Goal: Transaction & Acquisition: Purchase product/service

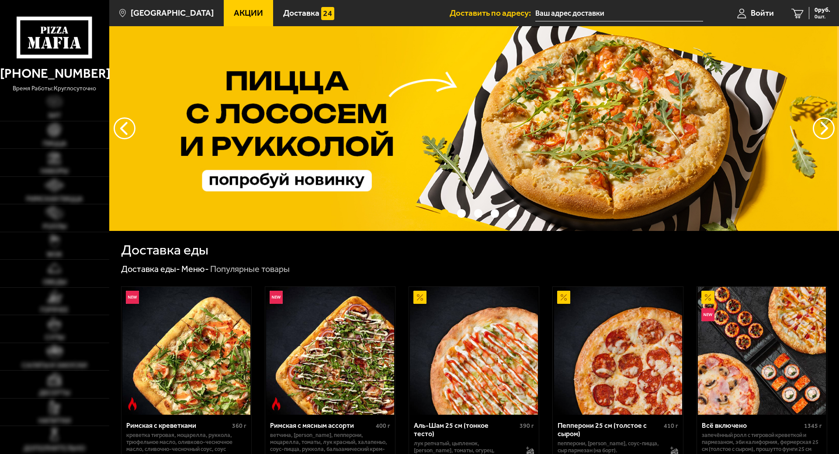
type input "[STREET_ADDRESS]"
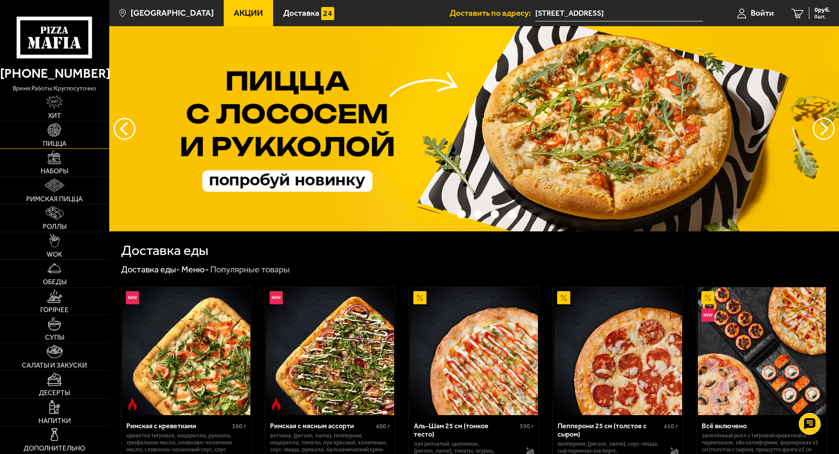
click at [58, 124] on img at bounding box center [55, 130] width 14 height 14
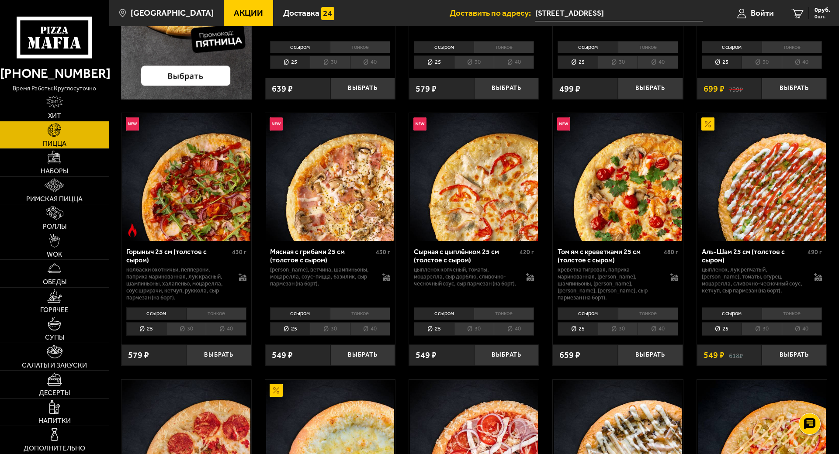
scroll to position [262, 0]
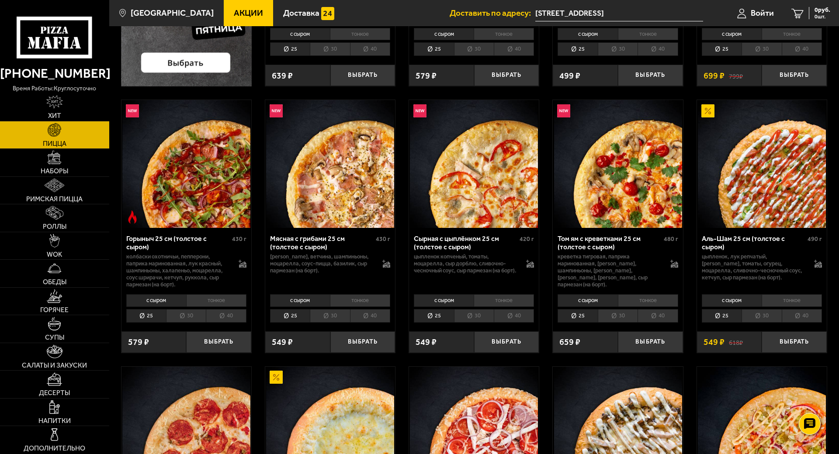
click at [329, 317] on li "30" at bounding box center [330, 316] width 40 height 14
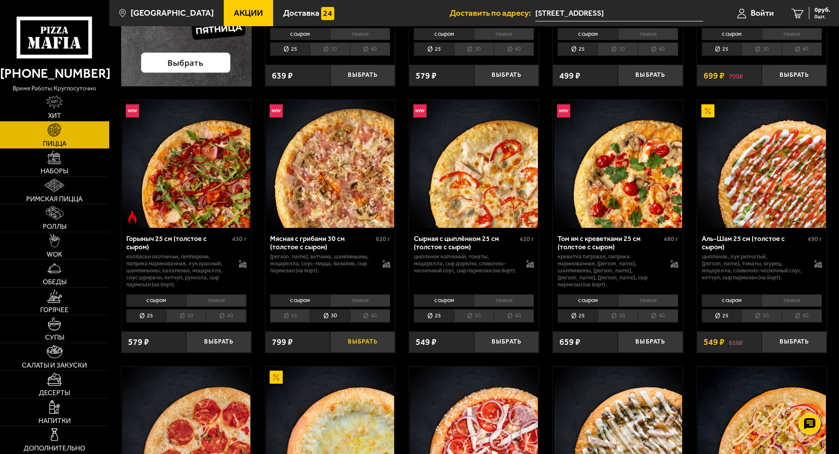
click at [363, 339] on button "Выбрать" at bounding box center [362, 342] width 65 height 21
click at [817, 12] on span "799 руб." at bounding box center [818, 10] width 23 height 6
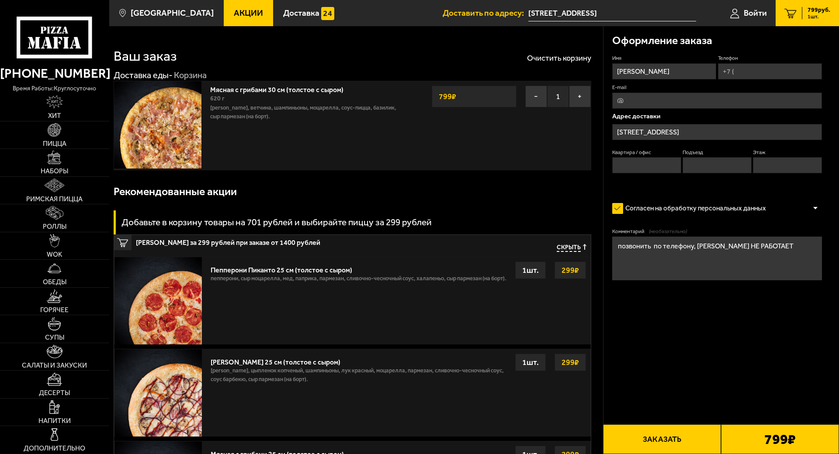
click at [750, 74] on input "Телефон" at bounding box center [770, 71] width 104 height 16
type input "[PHONE_NUMBER]"
click at [654, 163] on input "Квартира / офис" at bounding box center [646, 165] width 69 height 16
type input "298"
click at [708, 163] on input "Подъезд" at bounding box center [716, 165] width 69 height 16
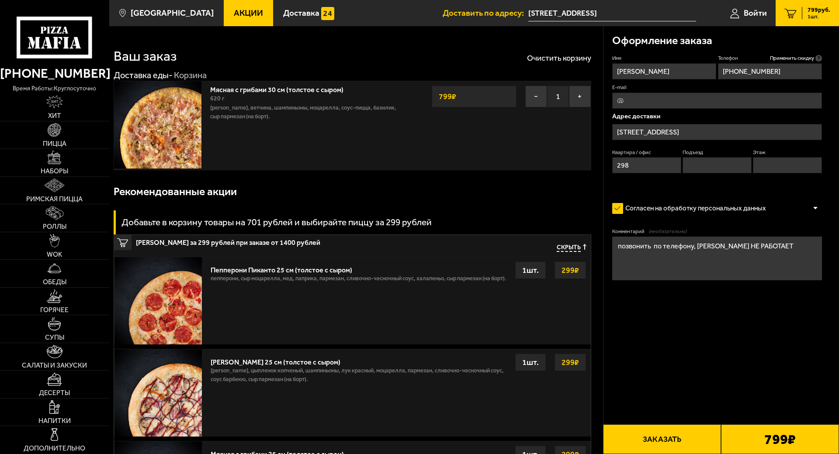
type input "9"
click at [778, 166] on input "Этаж" at bounding box center [787, 165] width 69 height 16
type input "1"
click at [665, 425] on button "Заказать" at bounding box center [662, 440] width 118 height 30
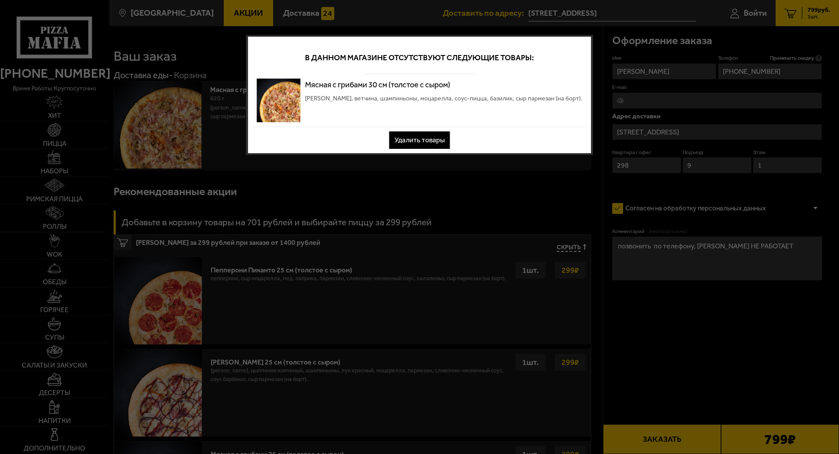
click at [432, 143] on button "Удалить товары" at bounding box center [419, 139] width 61 height 17
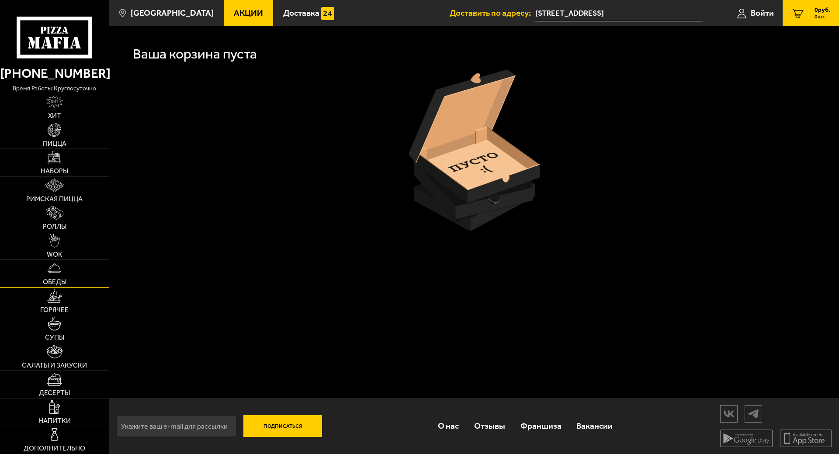
scroll to position [0, 0]
click at [44, 288] on link "Горячее" at bounding box center [54, 302] width 109 height 28
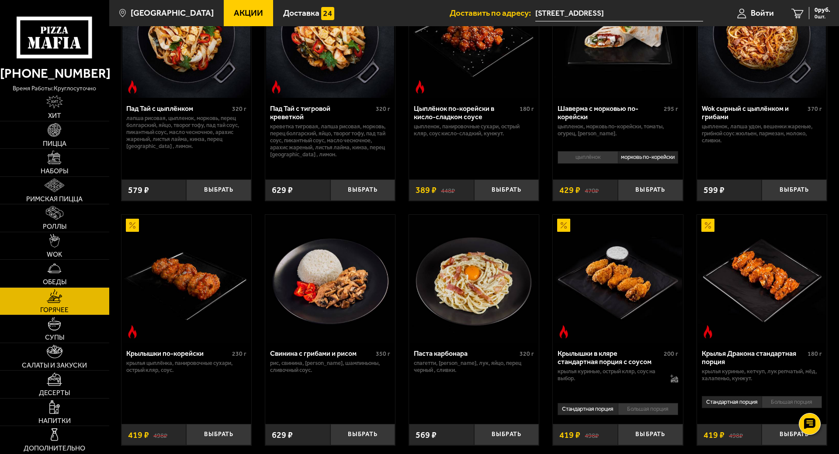
scroll to position [131, 0]
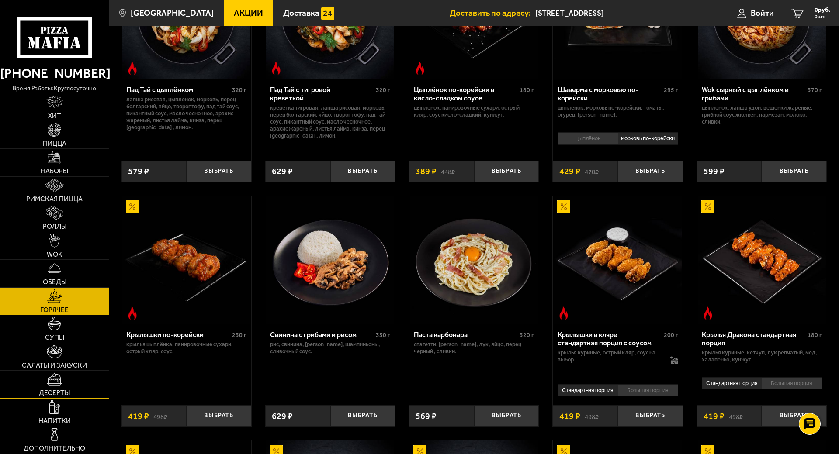
click at [52, 373] on img at bounding box center [54, 380] width 15 height 14
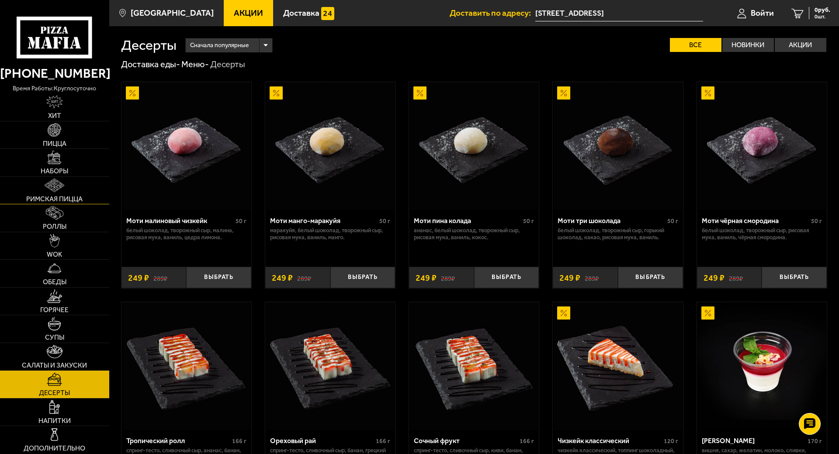
click at [55, 179] on img at bounding box center [55, 186] width 20 height 14
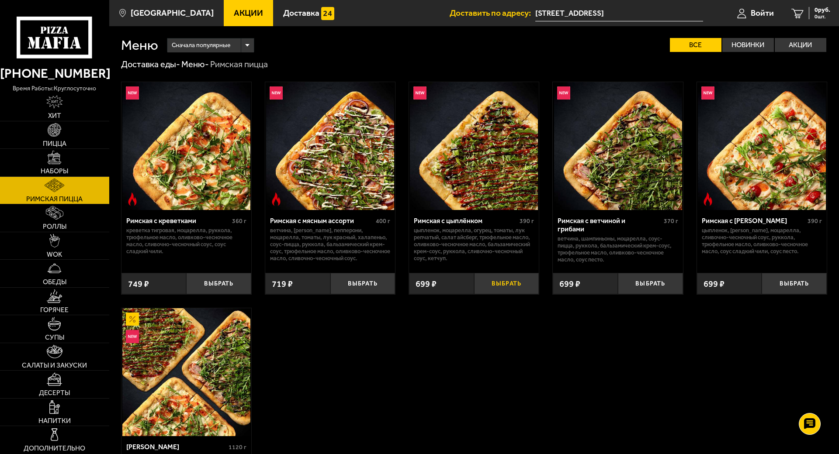
click at [503, 282] on button "Выбрать" at bounding box center [506, 283] width 65 height 21
click at [815, 13] on span "699 руб." at bounding box center [818, 10] width 23 height 6
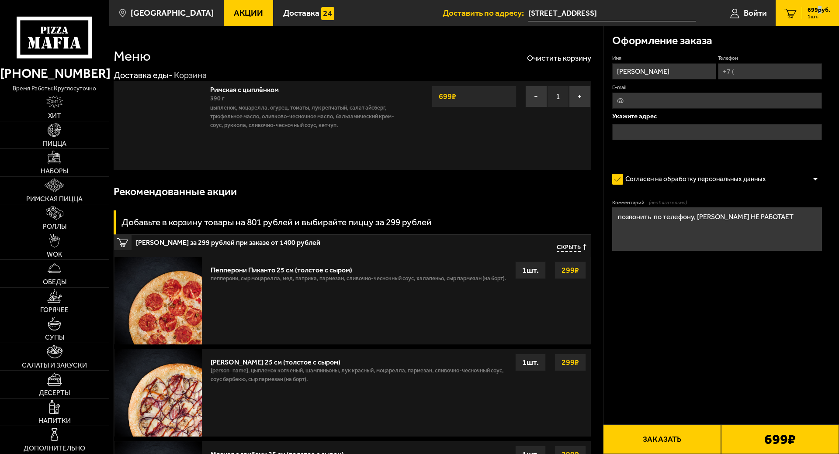
type input "[STREET_ADDRESS]"
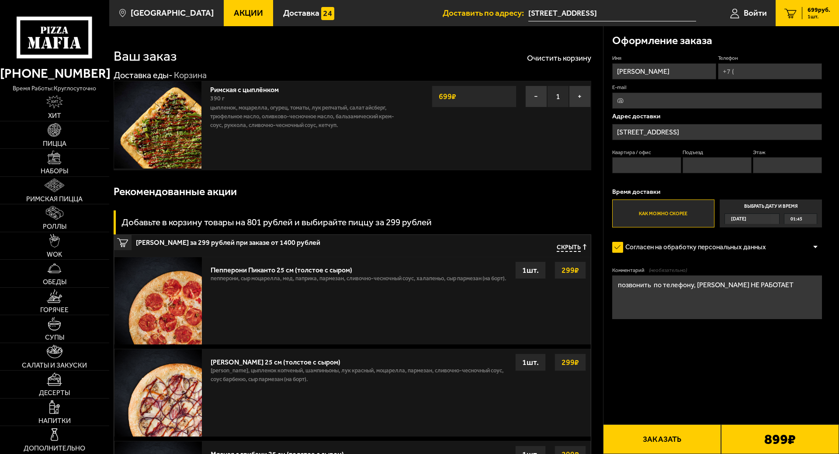
click at [664, 165] on input "Квартира / офис" at bounding box center [646, 165] width 69 height 16
type input "298"
click at [704, 171] on input "Подъезд" at bounding box center [716, 165] width 69 height 16
type input "9"
click at [768, 171] on input "Этаж" at bounding box center [787, 165] width 69 height 16
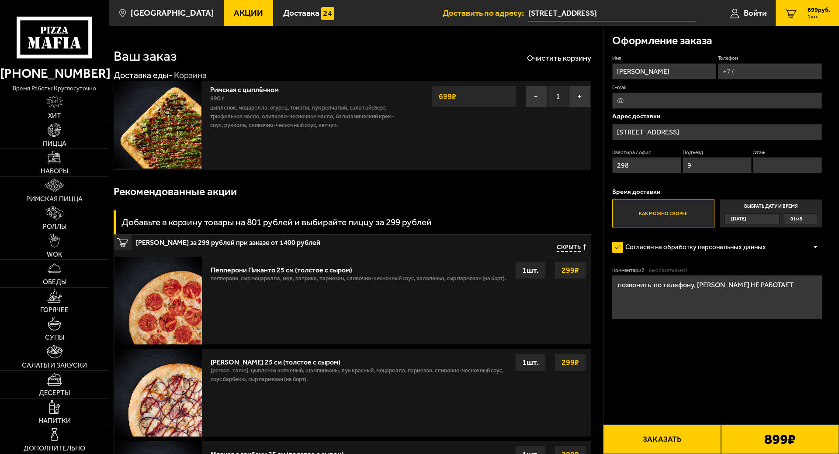
type input "1"
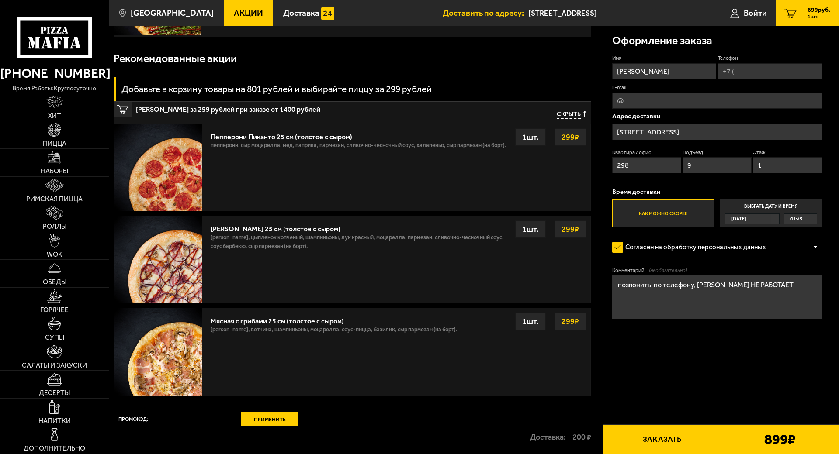
scroll to position [218, 0]
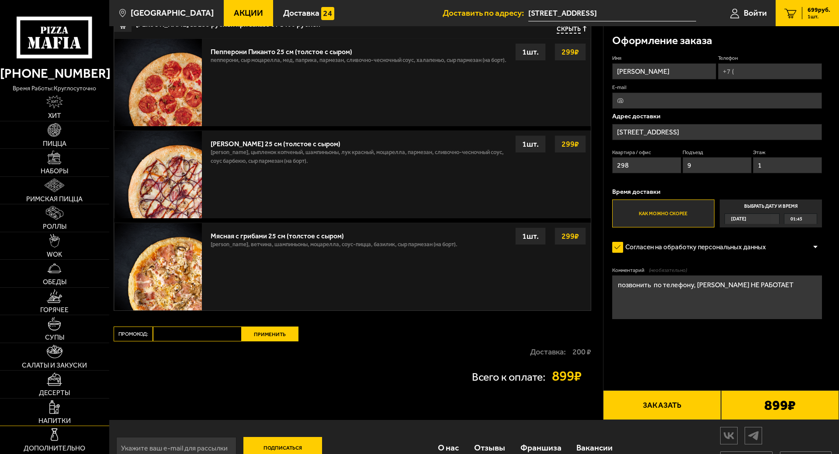
click at [58, 399] on link "Напитки" at bounding box center [54, 413] width 109 height 28
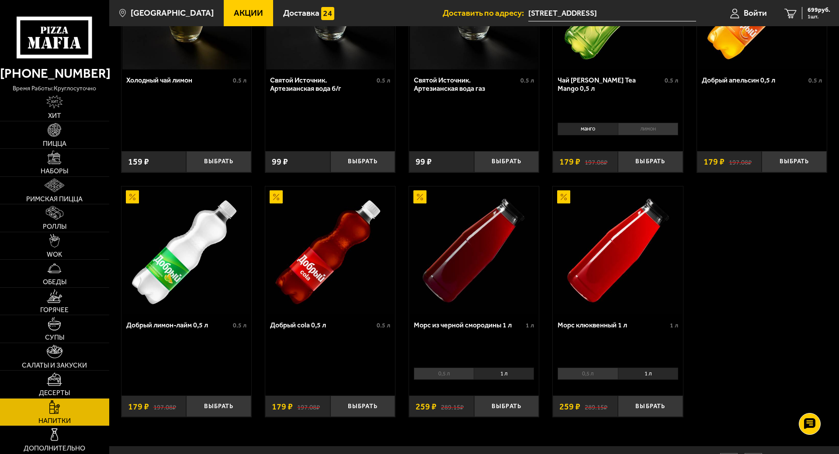
scroll to position [393, 0]
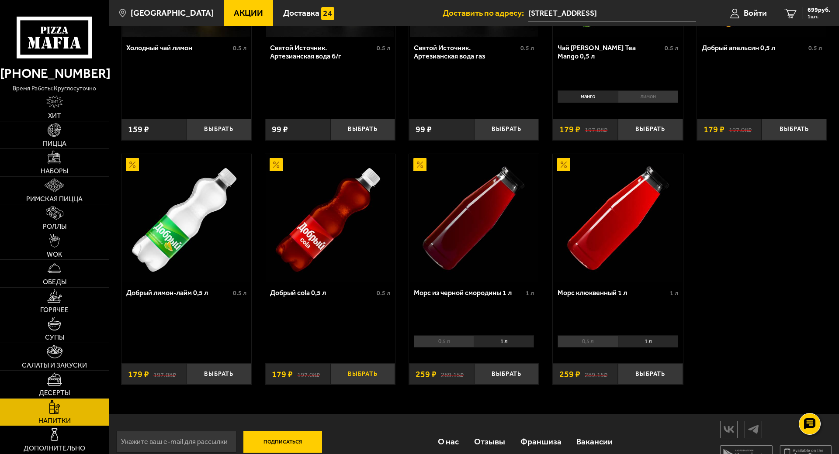
click at [366, 376] on button "Выбрать" at bounding box center [362, 373] width 65 height 21
click at [808, 14] on span "2 шт." at bounding box center [818, 16] width 23 height 5
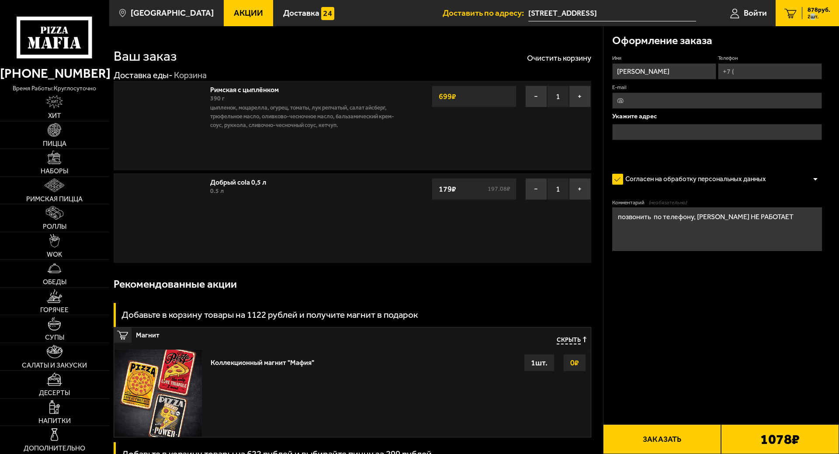
type input "[STREET_ADDRESS]"
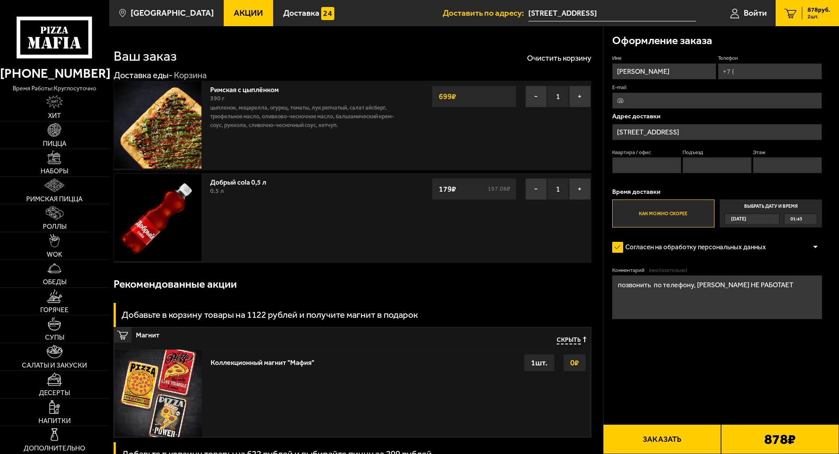
click at [776, 69] on input "Телефон" at bounding box center [770, 71] width 104 height 16
type input "[PHONE_NUMBER]"
click at [657, 161] on input "Квартира / офис" at bounding box center [646, 165] width 69 height 16
type input "298"
click at [695, 166] on input "Подъезд" at bounding box center [716, 165] width 69 height 16
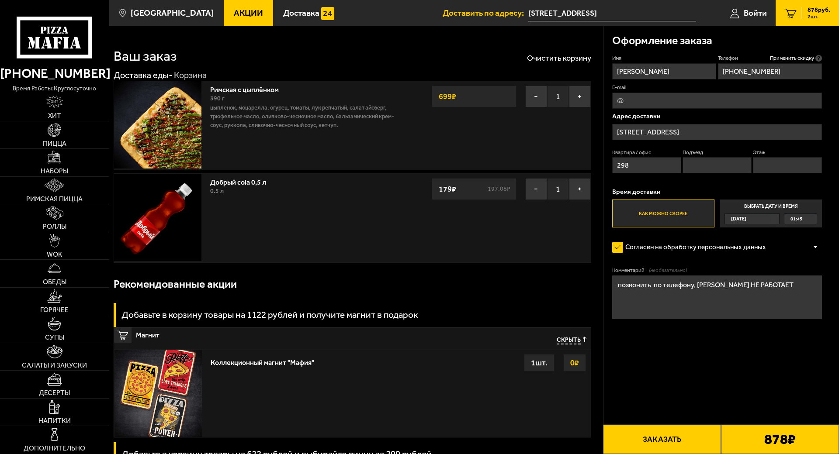
type input "9"
click at [772, 165] on input "Этаж" at bounding box center [787, 165] width 69 height 16
type input "1"
click at [687, 425] on button "Заказать" at bounding box center [662, 440] width 118 height 30
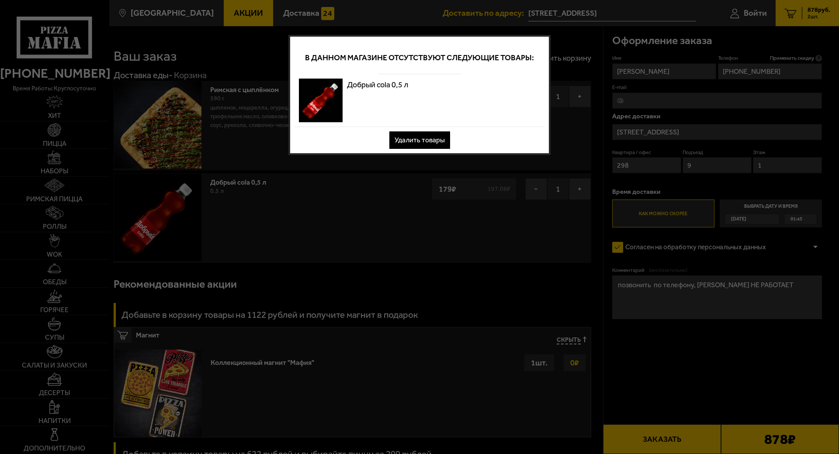
click at [428, 141] on button "Удалить товары" at bounding box center [419, 139] width 61 height 17
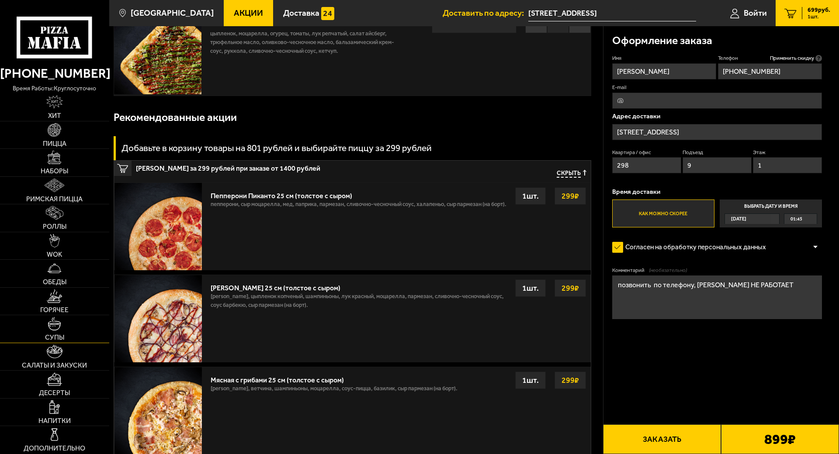
scroll to position [87, 0]
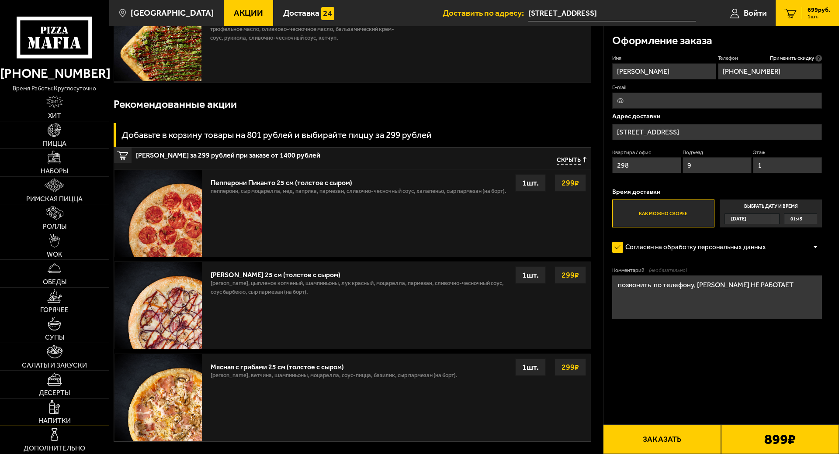
click at [54, 401] on img at bounding box center [54, 408] width 10 height 14
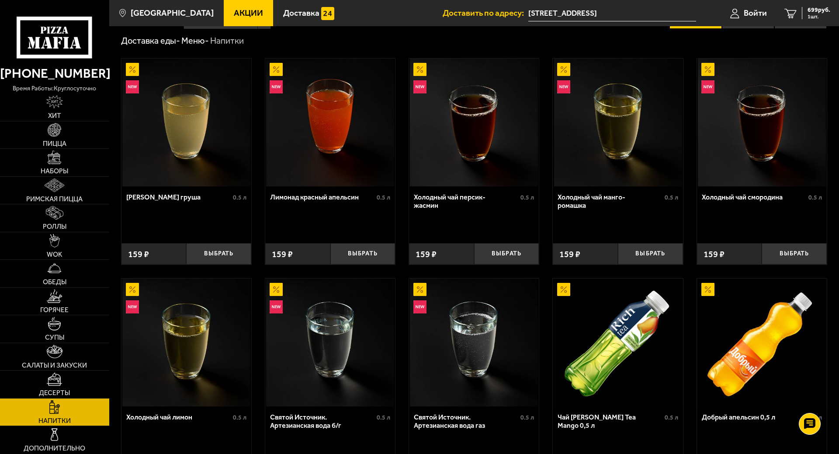
scroll to position [175, 0]
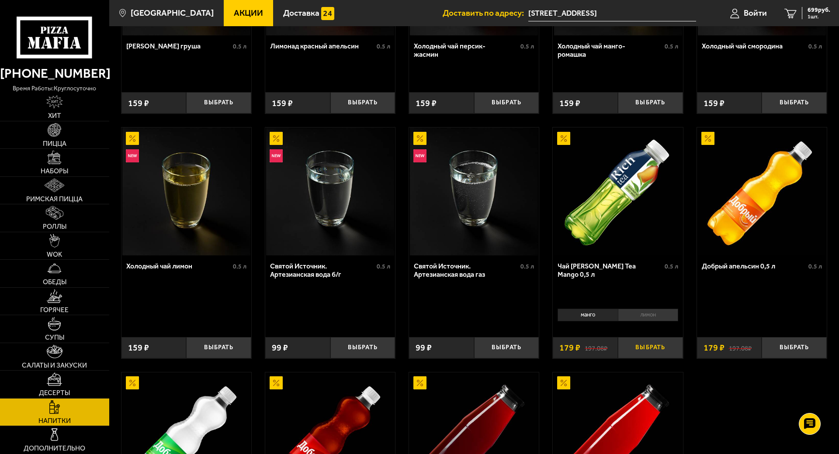
click at [637, 349] on button "Выбрать" at bounding box center [650, 347] width 65 height 21
click at [817, 15] on span "2 шт." at bounding box center [818, 16] width 23 height 5
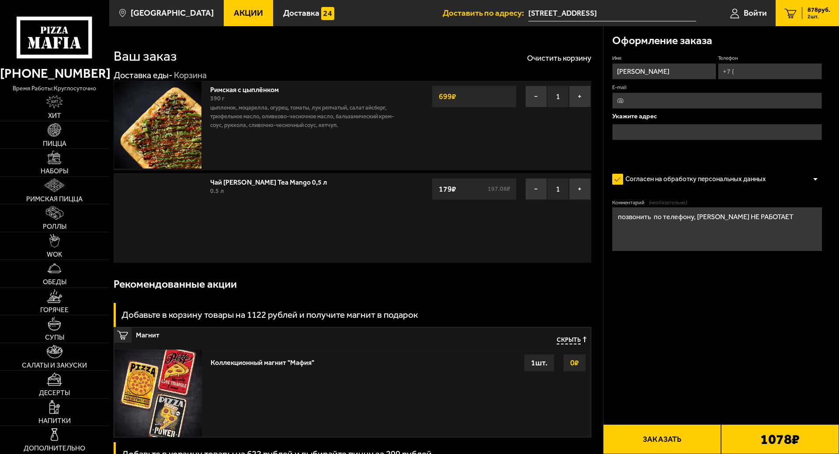
type input "[STREET_ADDRESS]"
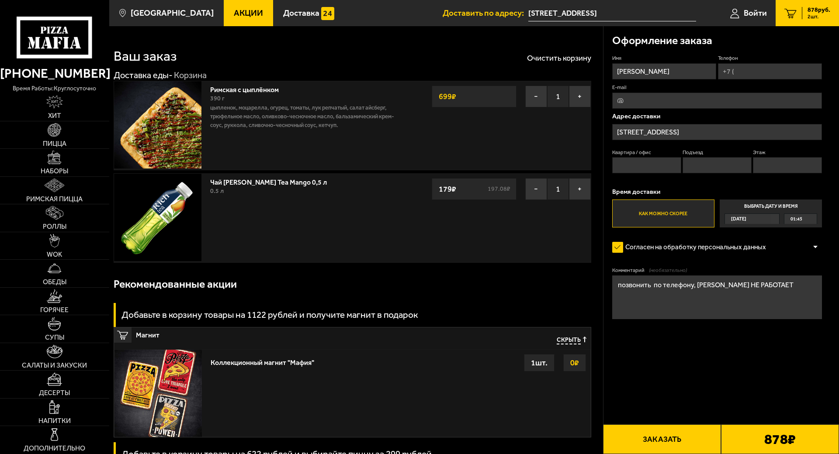
click at [735, 68] on input "Телефон" at bounding box center [770, 71] width 104 height 16
type input "[PHONE_NUMBER]"
click at [660, 160] on input "Квартира / офис" at bounding box center [646, 165] width 69 height 16
type input "298"
click at [712, 160] on input "Подъезд" at bounding box center [716, 165] width 69 height 16
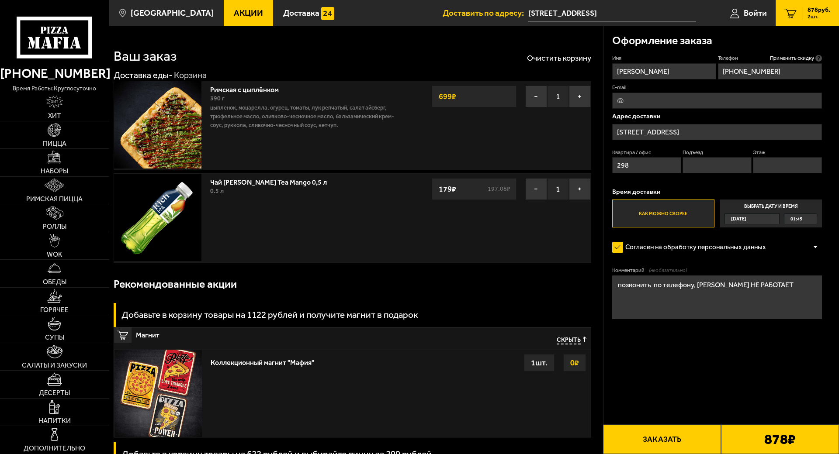
type input "9"
click at [765, 169] on input "Этаж" at bounding box center [787, 165] width 69 height 16
type input "1"
click at [661, 425] on button "Заказать" at bounding box center [662, 440] width 118 height 30
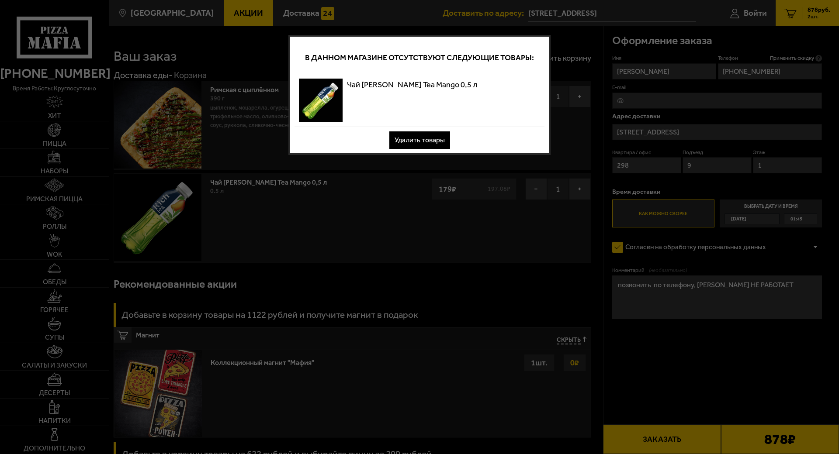
click at [431, 141] on button "Удалить товары" at bounding box center [419, 139] width 61 height 17
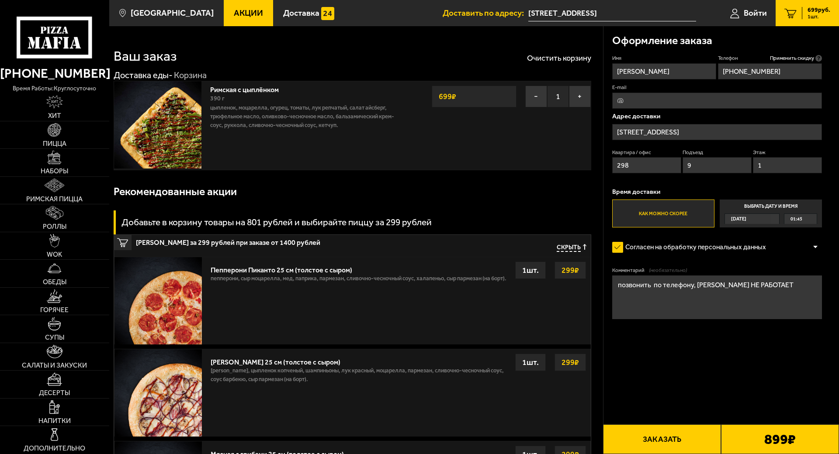
click at [660, 425] on button "Заказать" at bounding box center [662, 440] width 118 height 30
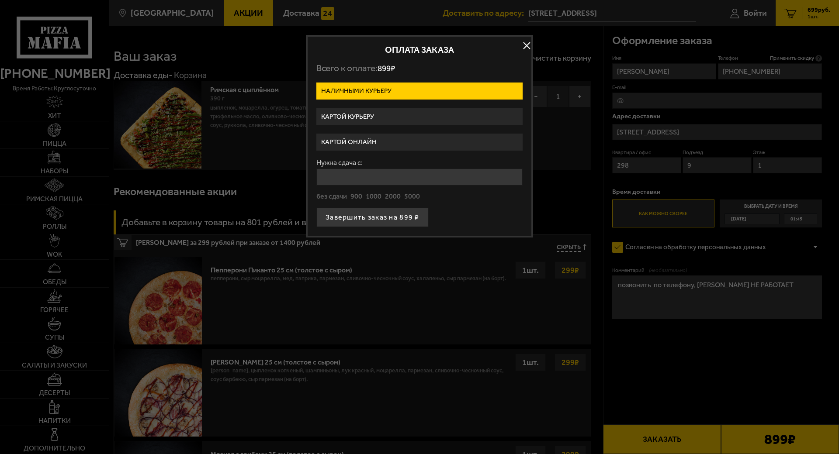
click at [370, 117] on label "Картой курьеру" at bounding box center [419, 116] width 206 height 17
click at [0, 0] on input "Картой курьеру" at bounding box center [0, 0] width 0 height 0
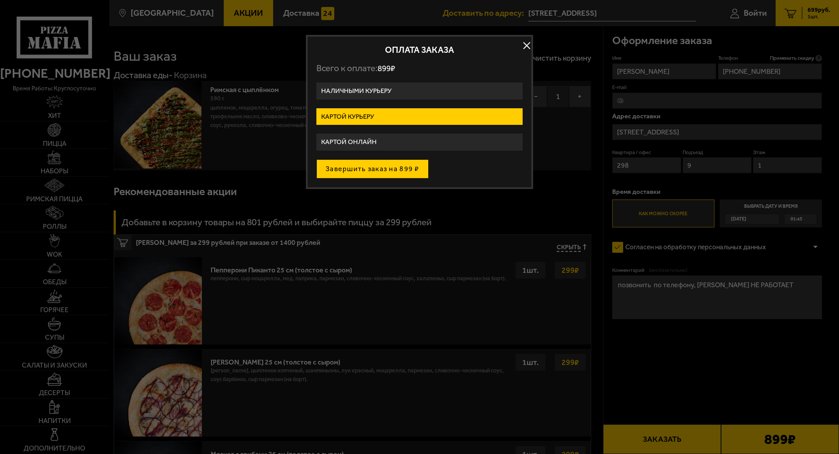
click at [380, 169] on button "Завершить заказ на 899 ₽" at bounding box center [372, 168] width 112 height 19
